Goal: Subscribe to service/newsletter

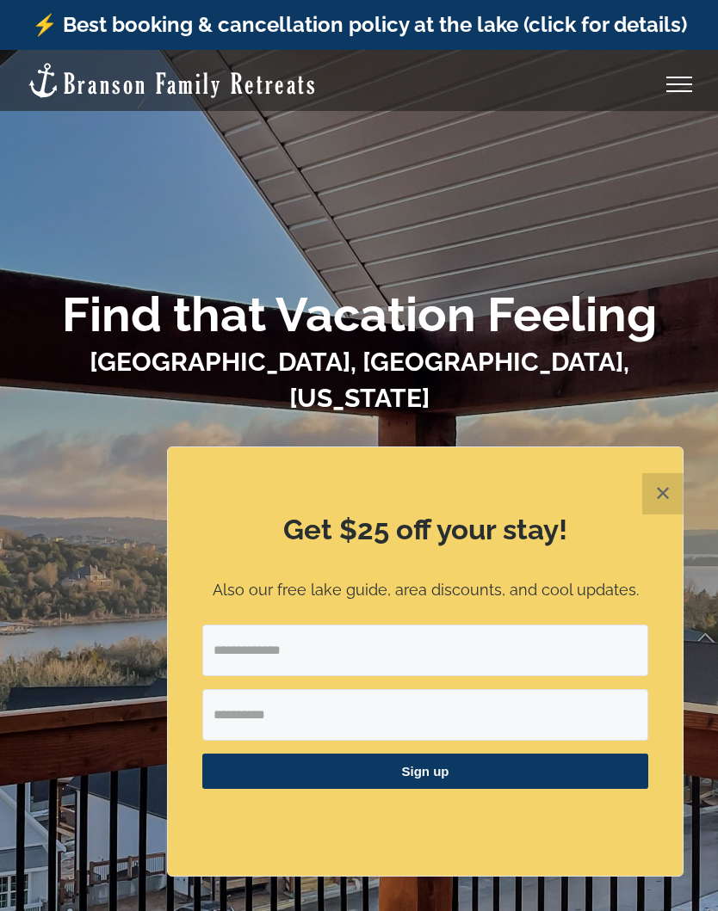
click at [250, 654] on input "Email Address" at bounding box center [425, 651] width 446 height 52
type input "**********"
type input "*********"
click at [471, 770] on span "Sign up" at bounding box center [425, 771] width 446 height 35
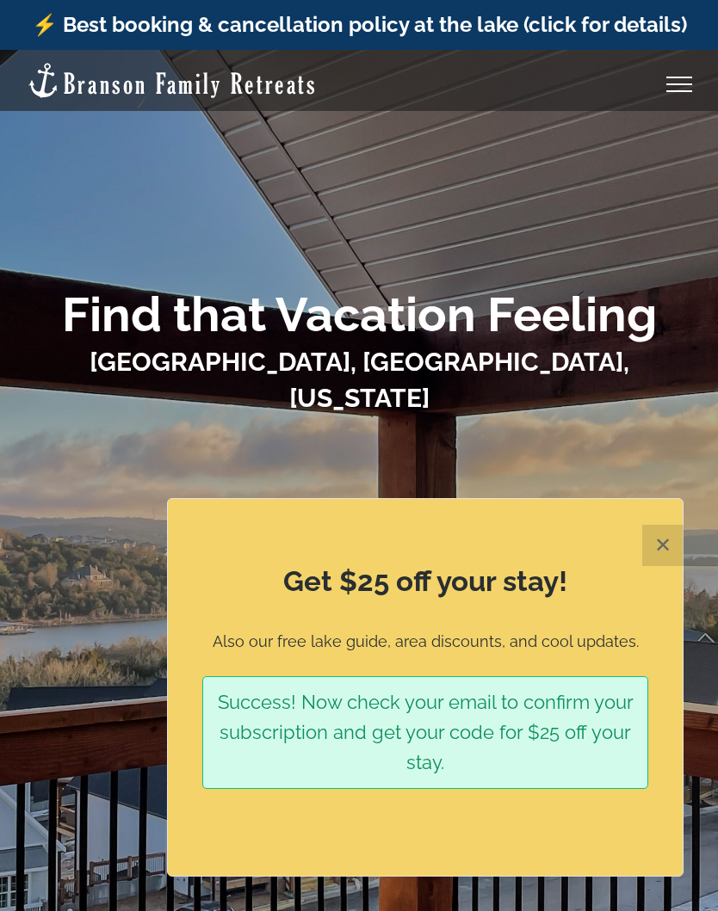
click at [692, 729] on div at bounding box center [359, 505] width 718 height 911
click at [124, 494] on div at bounding box center [359, 577] width 666 height 298
click at [601, 463] on div at bounding box center [359, 577] width 666 height 298
click at [667, 548] on button "✕" at bounding box center [662, 545] width 41 height 41
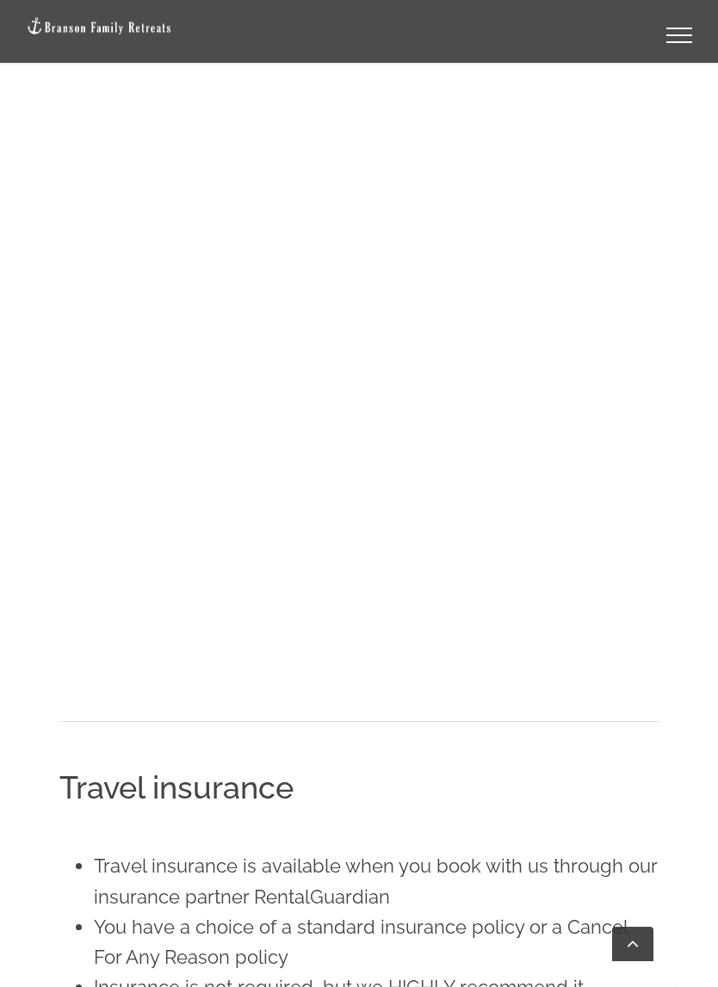
scroll to position [2824, 0]
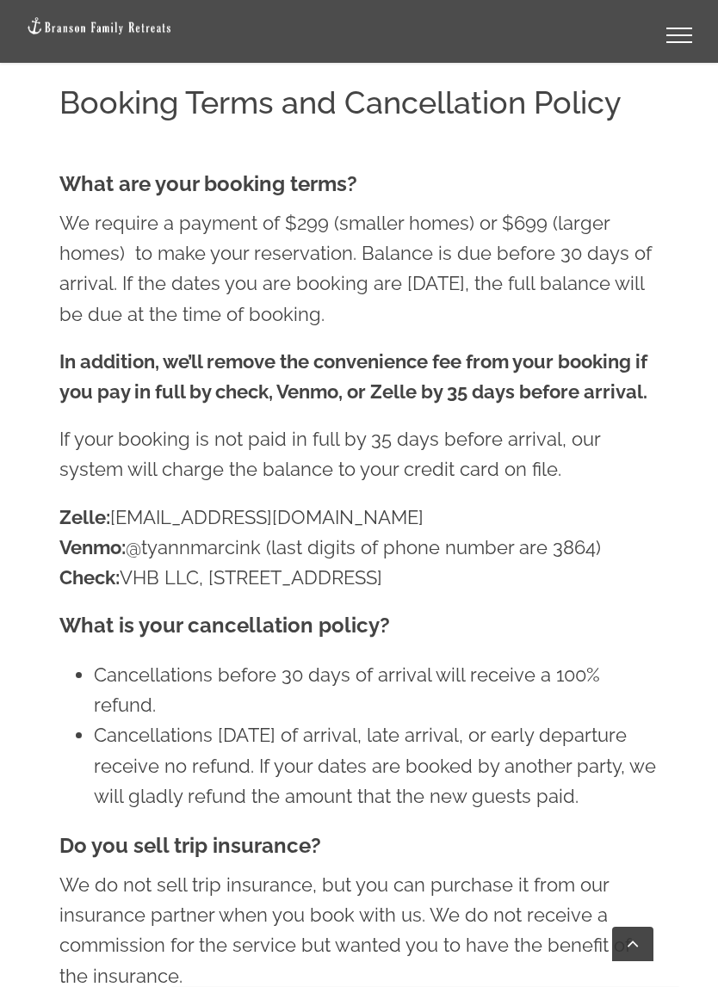
click at [377, 910] on html "⚡️ Epic Spring Break giveaway [ENTER NOW] ⚡️ Best booking & cancellation policy…" at bounding box center [359, 44] width 718 height 5736
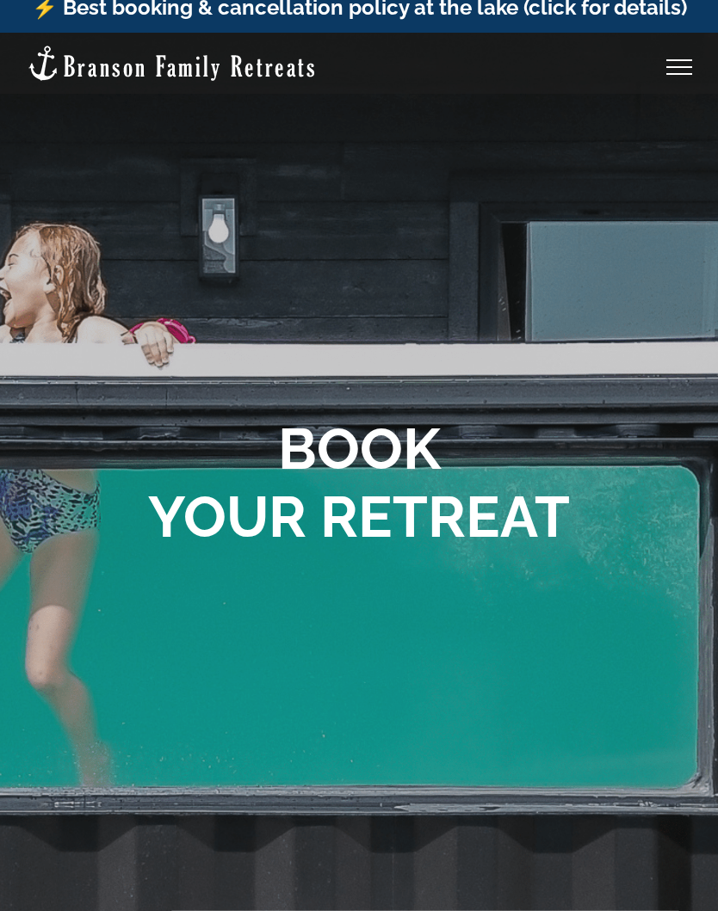
scroll to position [0, 0]
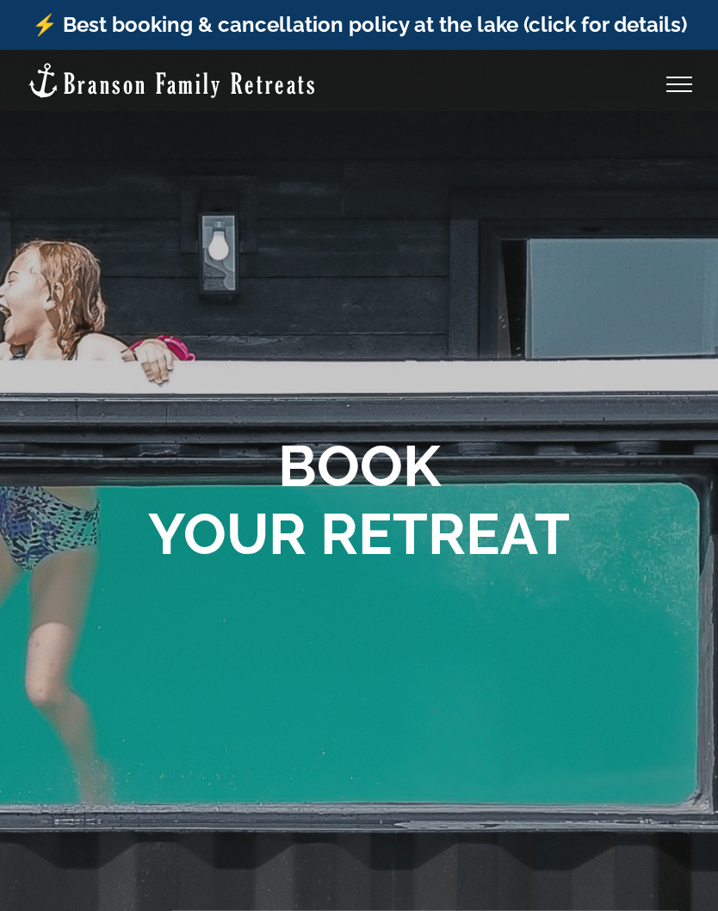
click at [682, 77] on div "Toggle Menu" at bounding box center [679, 78] width 26 height 2
